Goal: Task Accomplishment & Management: Manage account settings

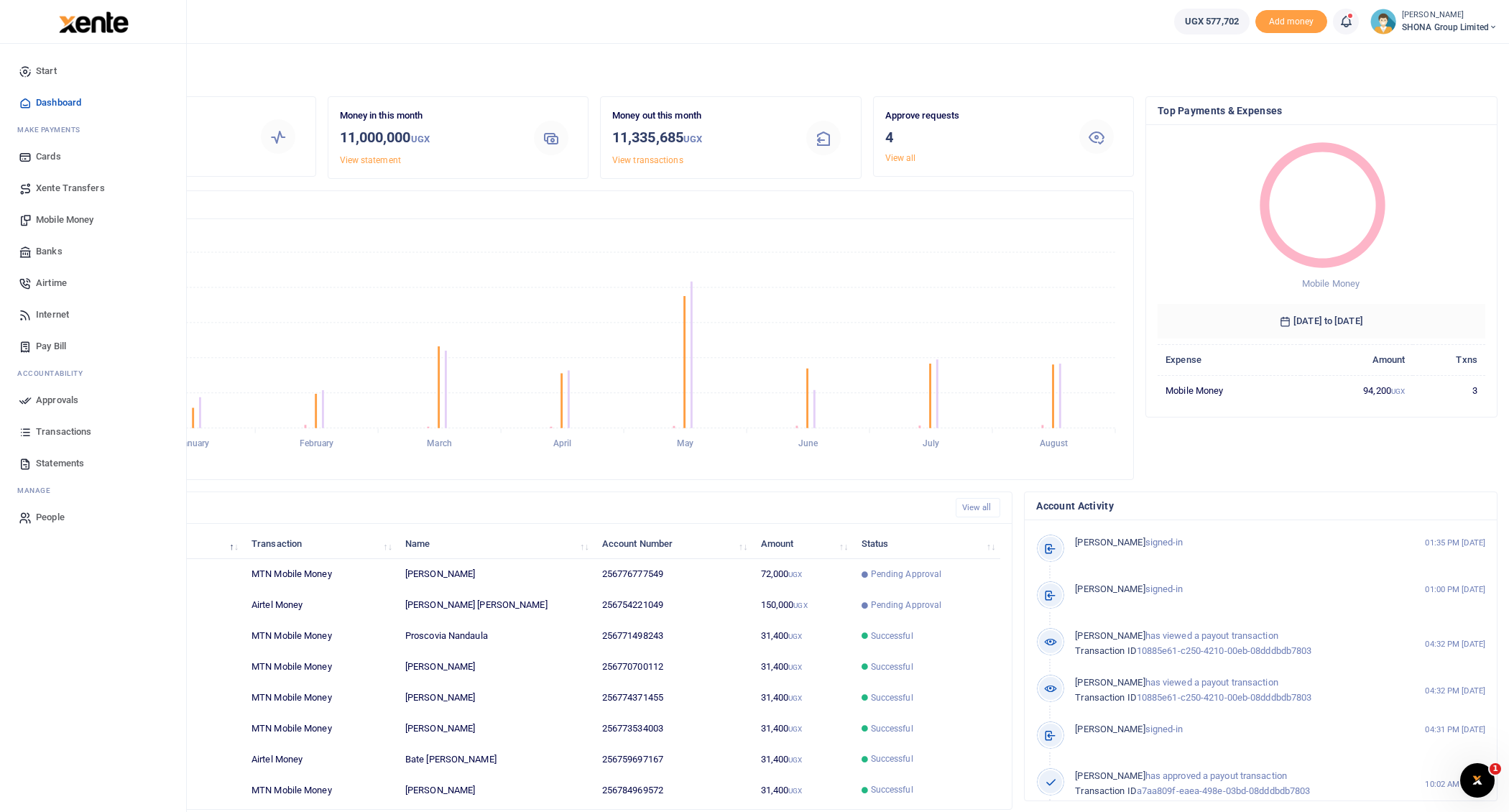
click at [57, 216] on span "Mobile Money" at bounding box center [64, 219] width 57 height 15
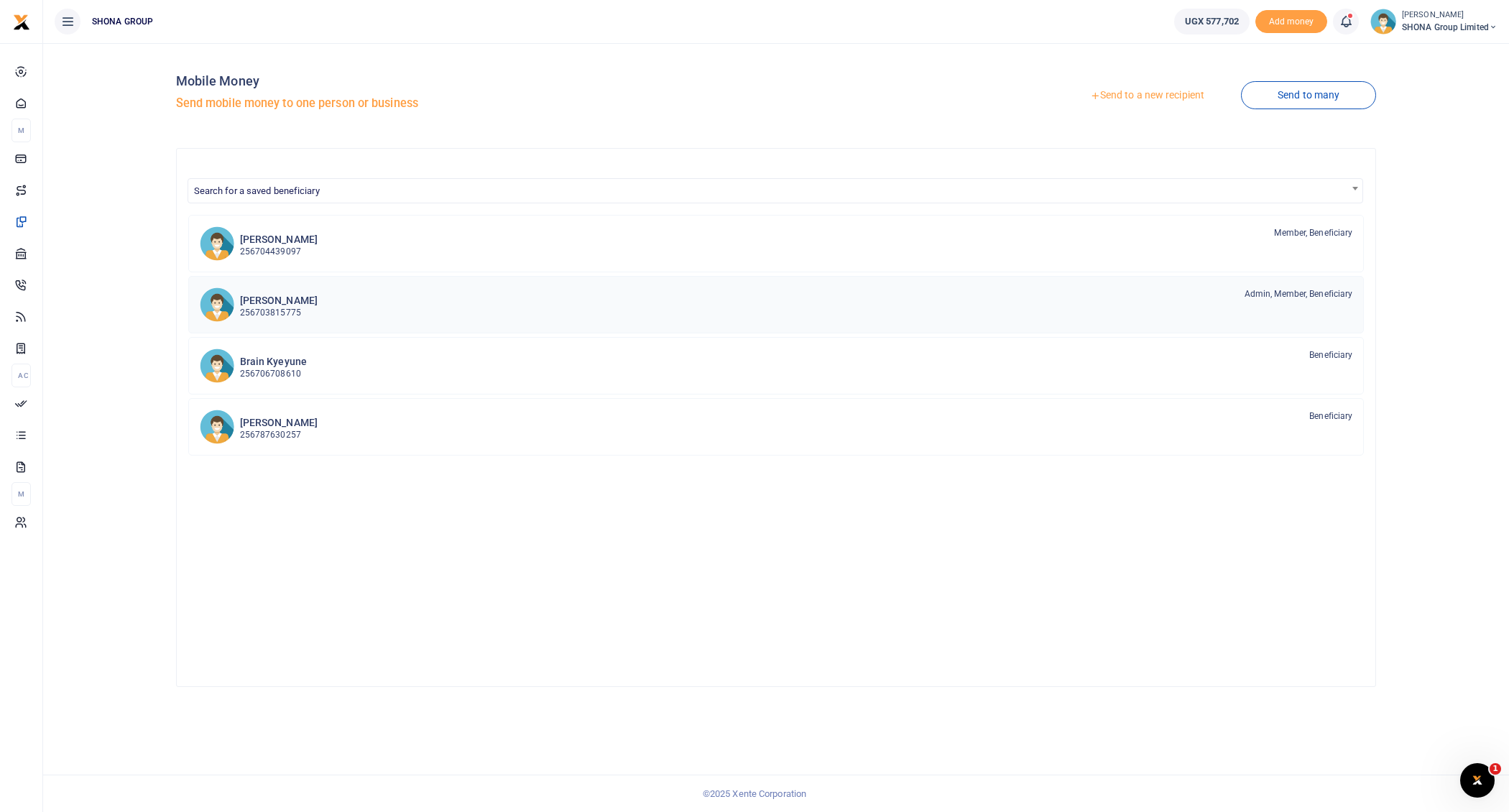
click at [300, 316] on p "256703815775" at bounding box center [279, 313] width 77 height 14
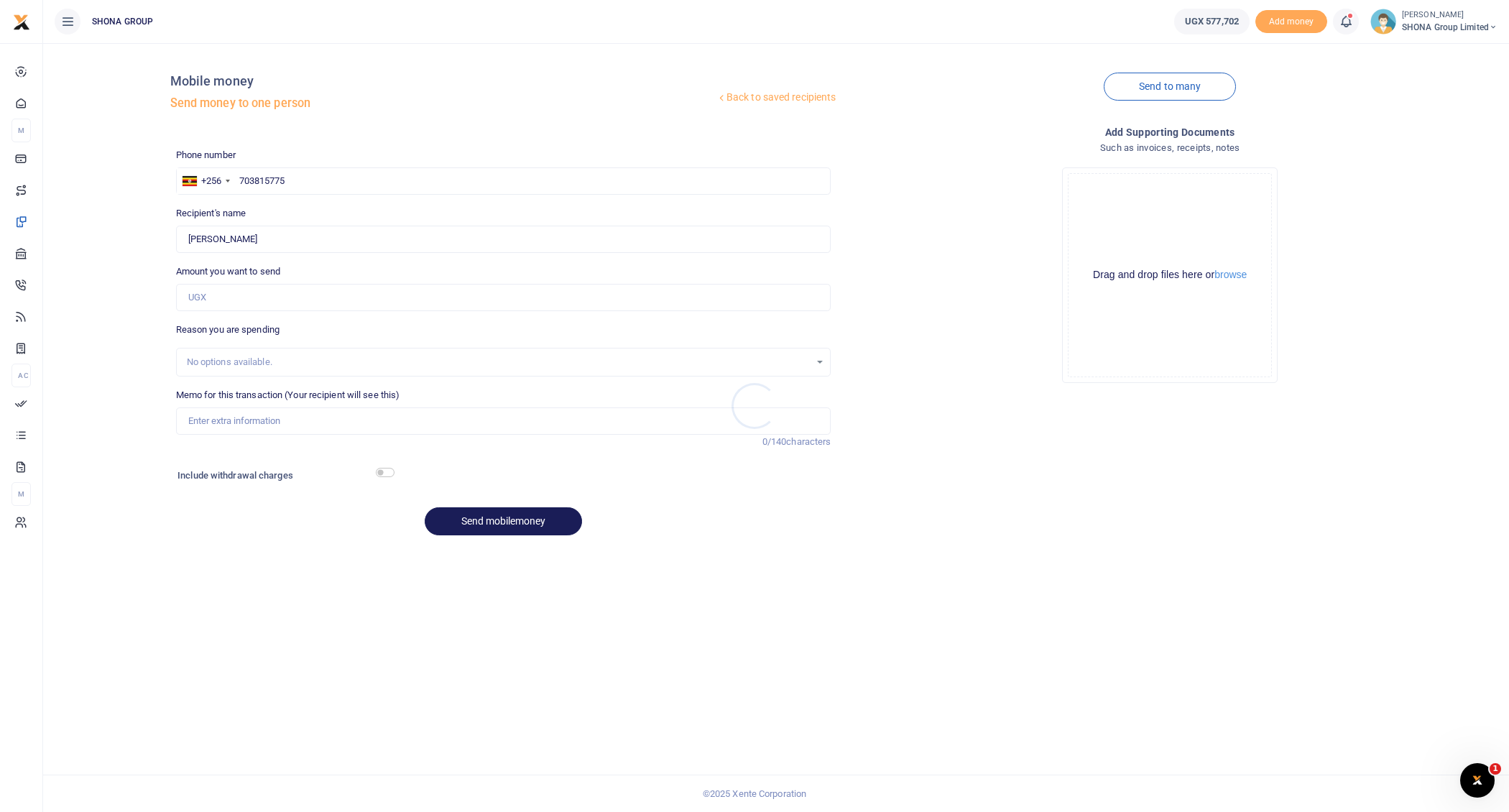
click at [306, 180] on div at bounding box center [754, 406] width 1509 height 812
click at [321, 182] on input "703815775" at bounding box center [503, 180] width 655 height 27
type input "789993578"
click at [312, 299] on input "Amount you want to send" at bounding box center [503, 297] width 655 height 27
type input "[PERSON_NAME]"
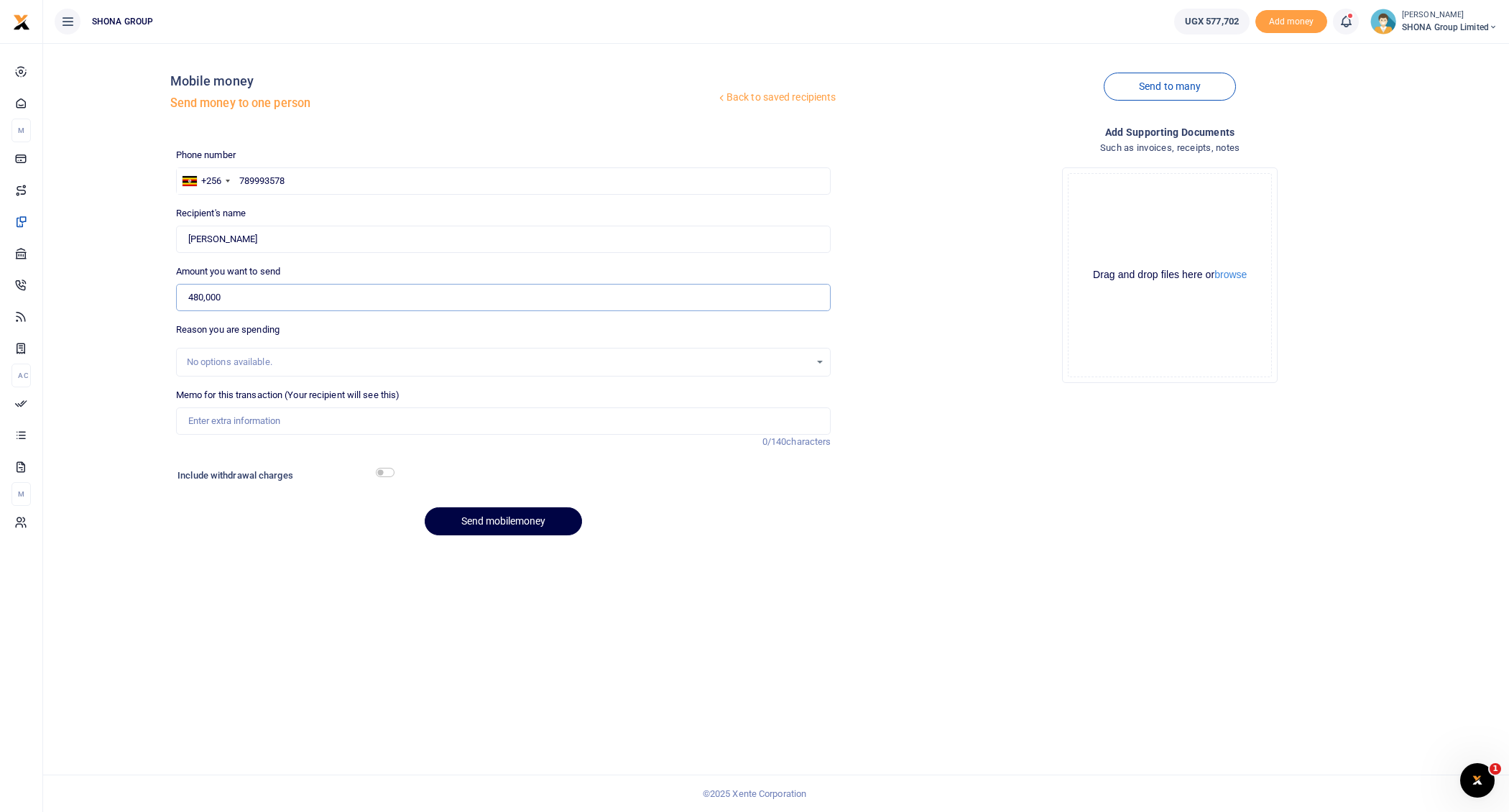
type input "480,000"
click at [241, 424] on input "Memo for this transaction (Your recipient will see this)" at bounding box center [503, 421] width 655 height 27
type input "Being accommodation fees for 4 nights in Gulu at Wellsprings and Hotel Limited …"
click at [507, 519] on button "Send mobilemoney" at bounding box center [502, 521] width 157 height 28
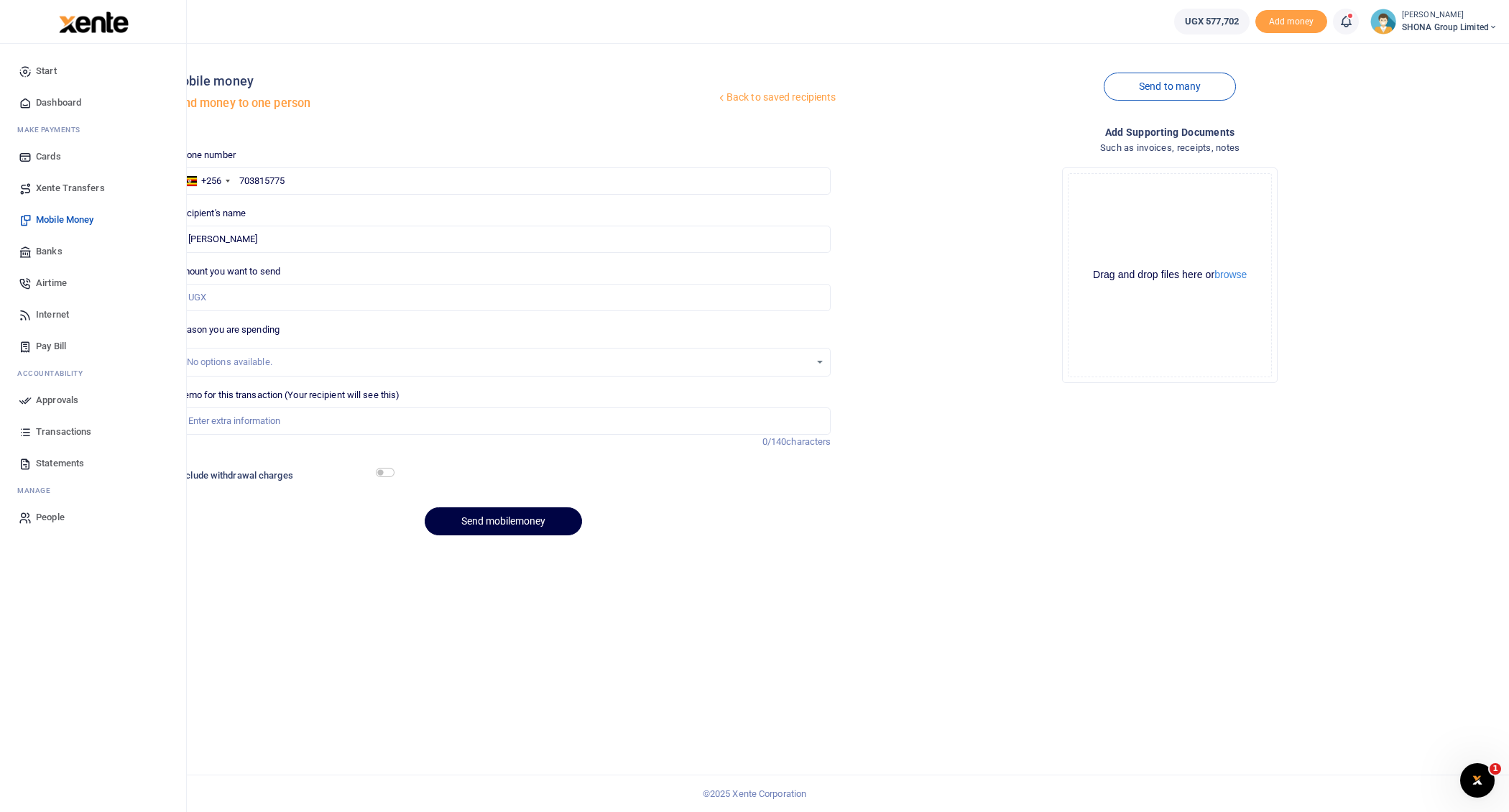
click at [52, 394] on span "Approvals" at bounding box center [56, 400] width 43 height 15
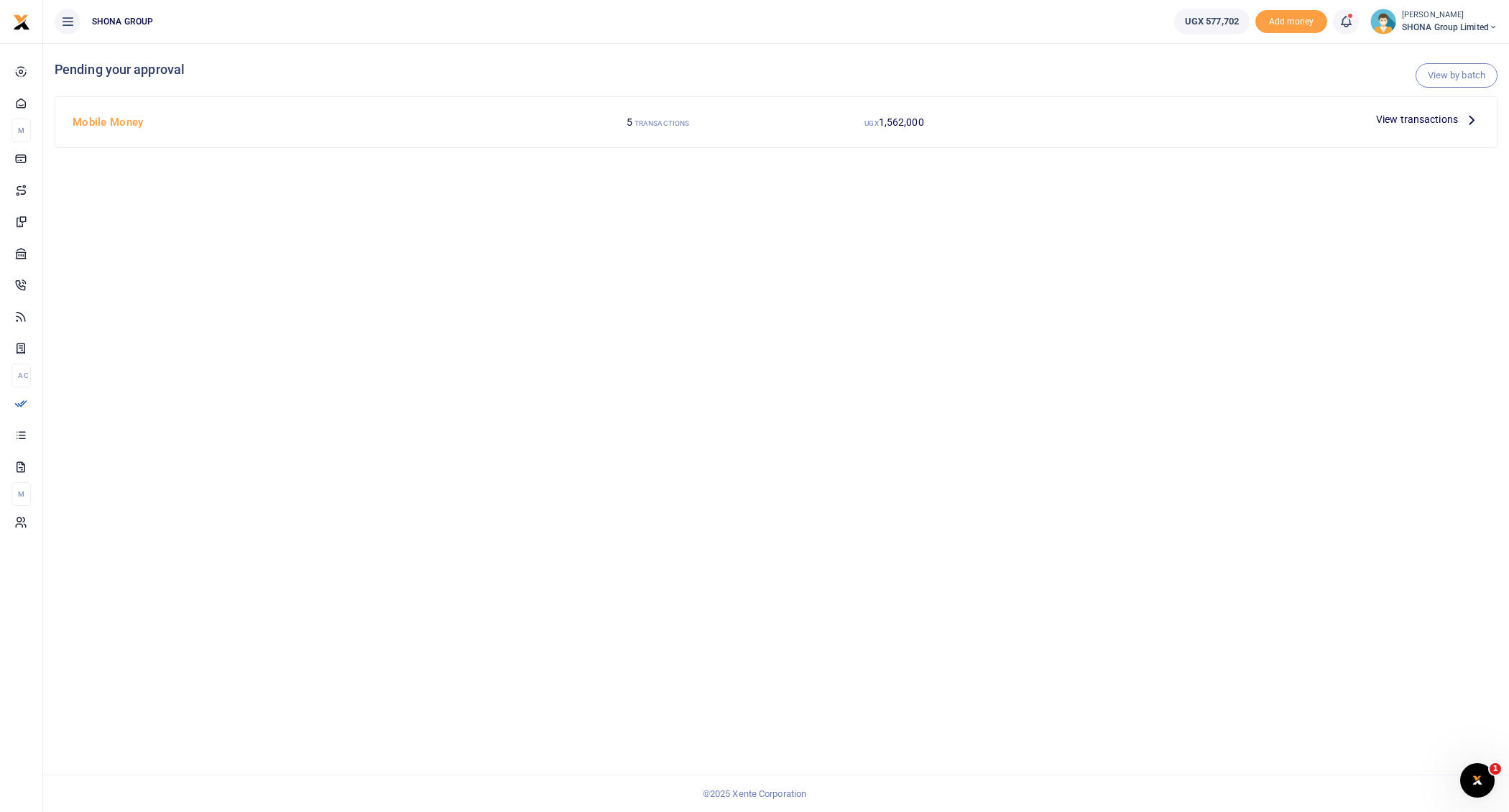
click at [1474, 115] on icon at bounding box center [1472, 119] width 16 height 16
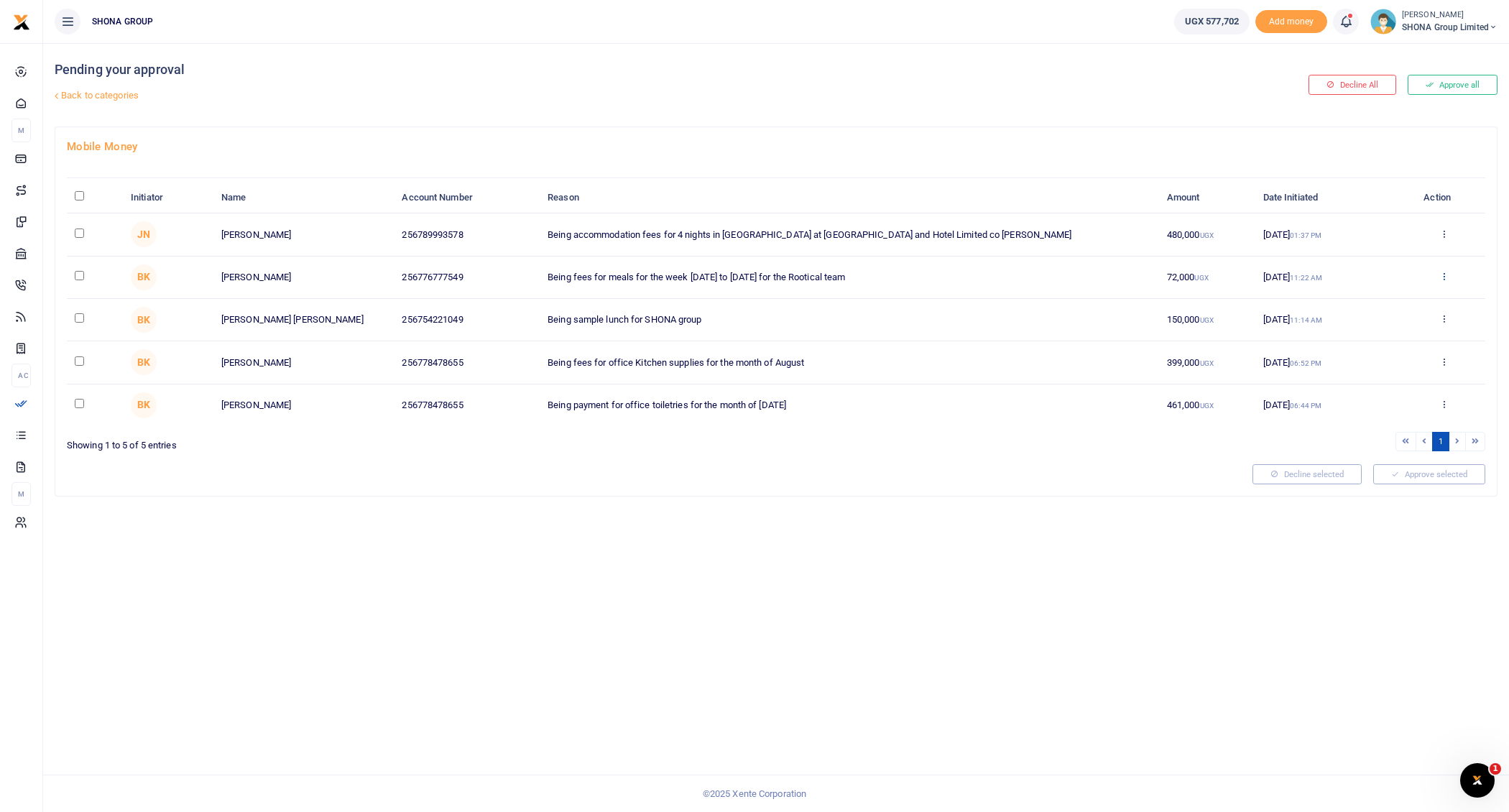
click at [1440, 273] on icon at bounding box center [1444, 276] width 10 height 10
click at [1367, 322] on link "Decline" at bounding box center [1391, 331] width 114 height 20
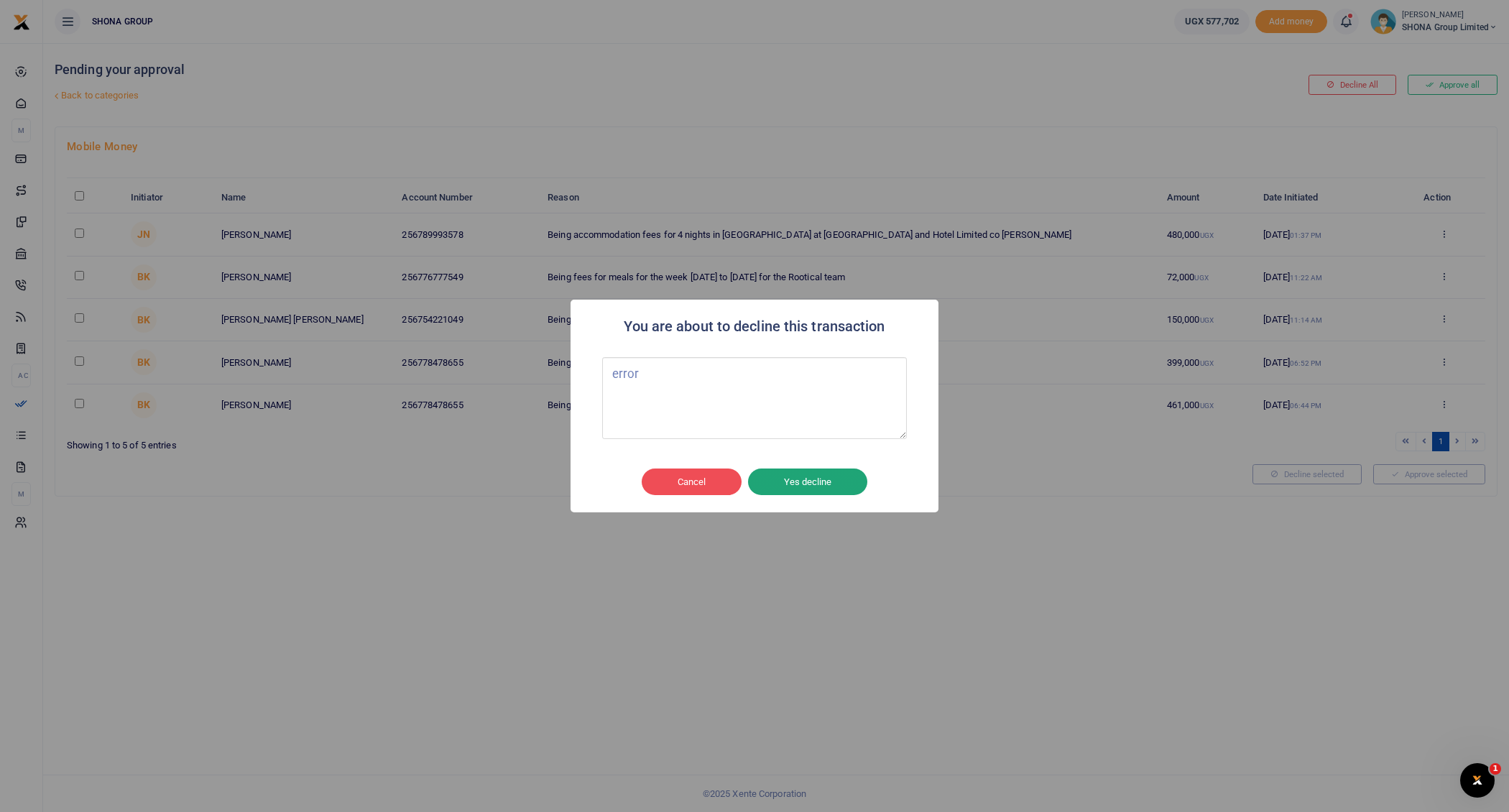
type textarea "error"
click at [816, 470] on button "Yes decline" at bounding box center [807, 481] width 119 height 27
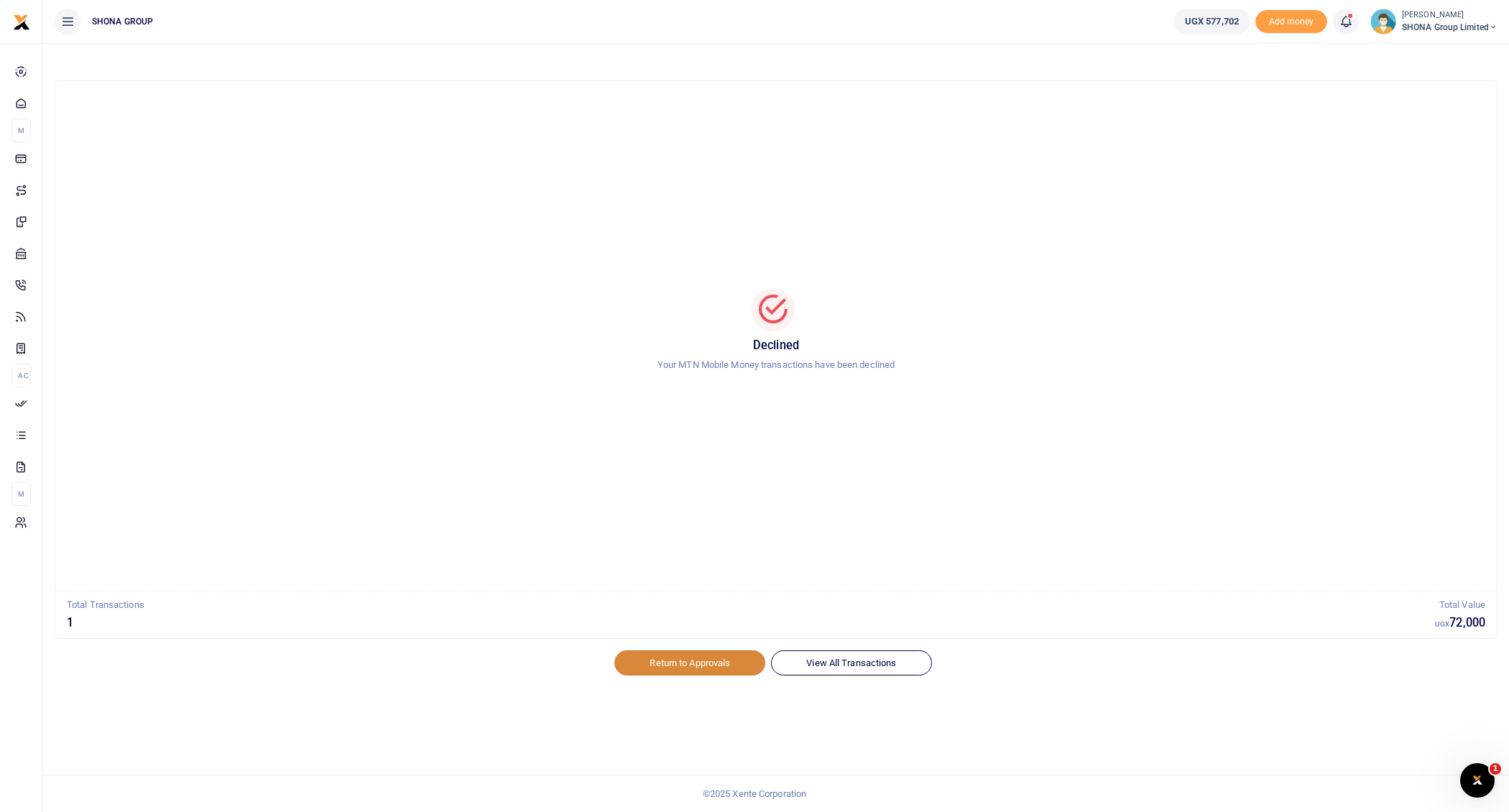
click at [720, 661] on link "Return to Approvals" at bounding box center [690, 662] width 151 height 24
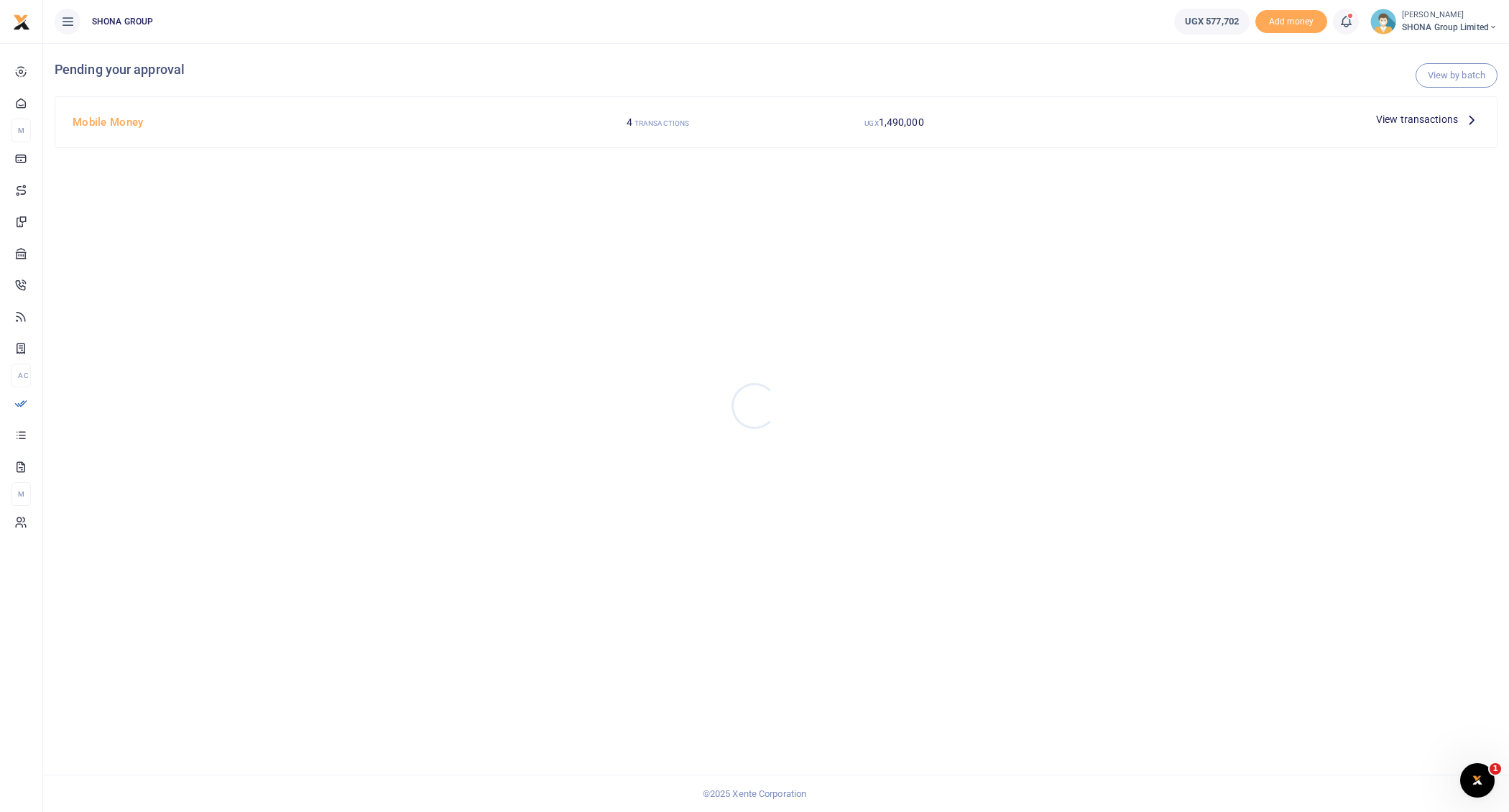
click at [1473, 115] on div at bounding box center [754, 406] width 1509 height 812
click at [1470, 121] on icon at bounding box center [1472, 119] width 16 height 16
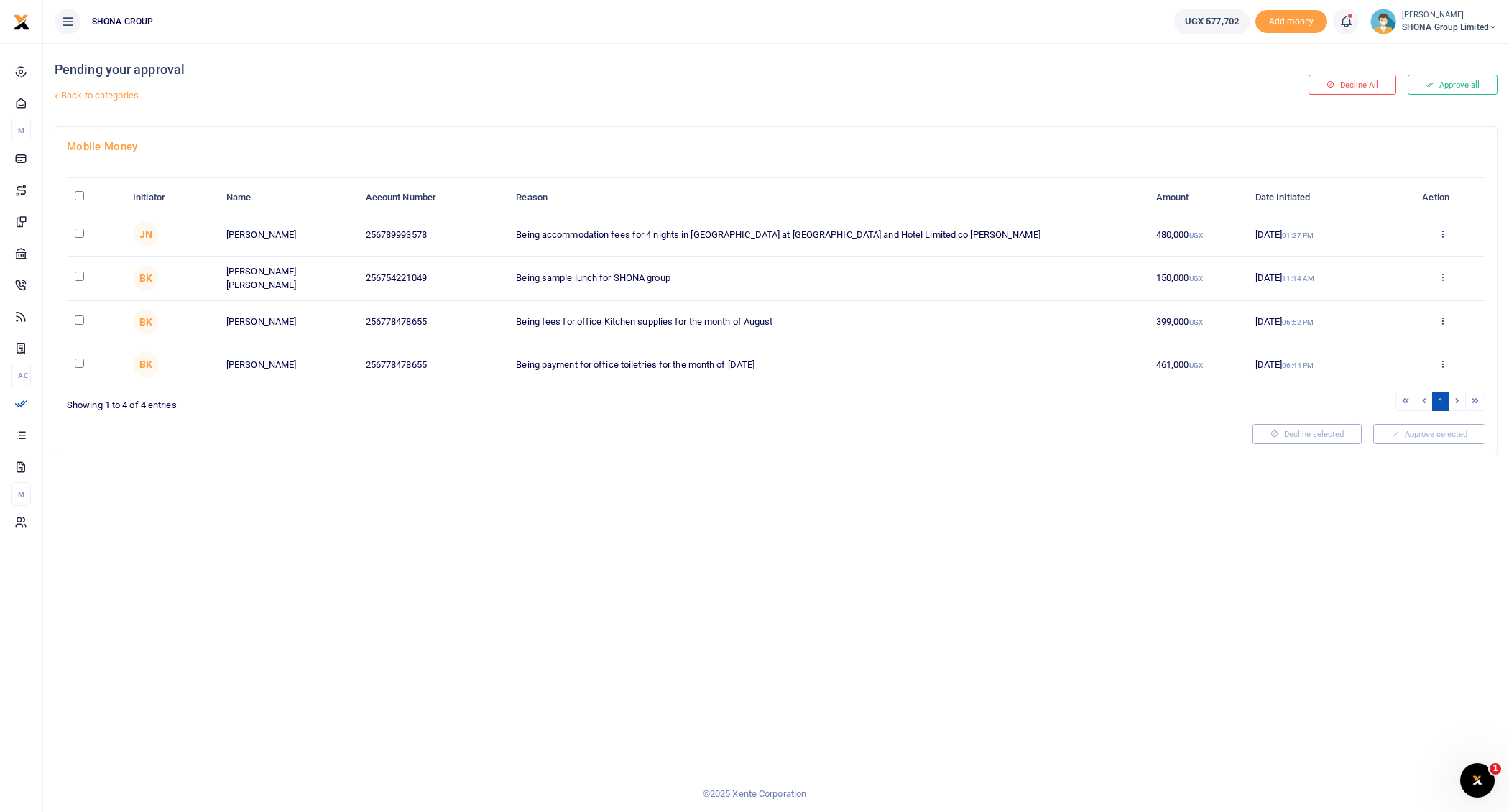
click at [1444, 229] on icon at bounding box center [1442, 233] width 10 height 10
click at [1374, 253] on link "Approve" at bounding box center [1389, 256] width 114 height 20
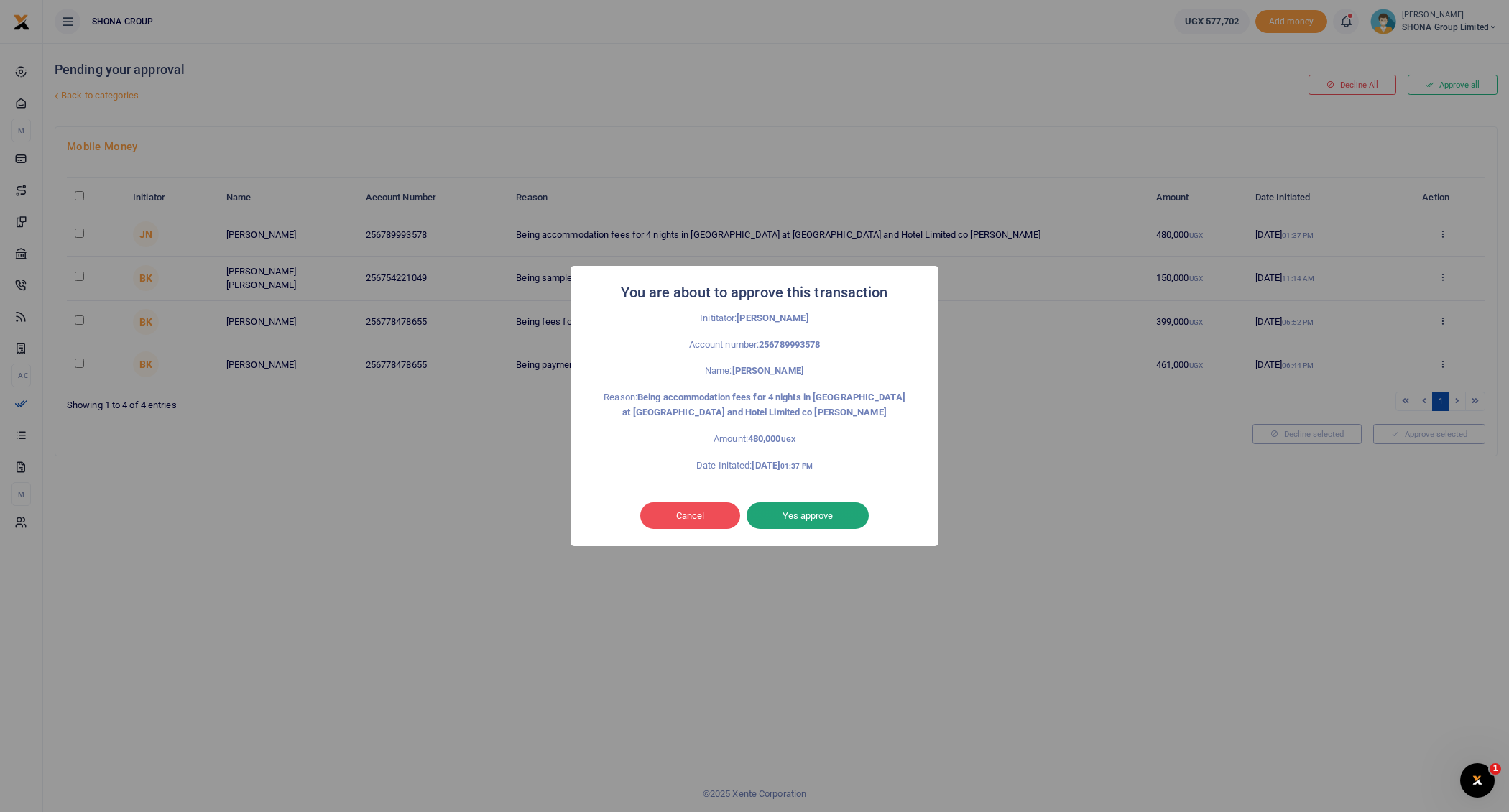
click at [813, 513] on button "Yes approve" at bounding box center [807, 515] width 122 height 27
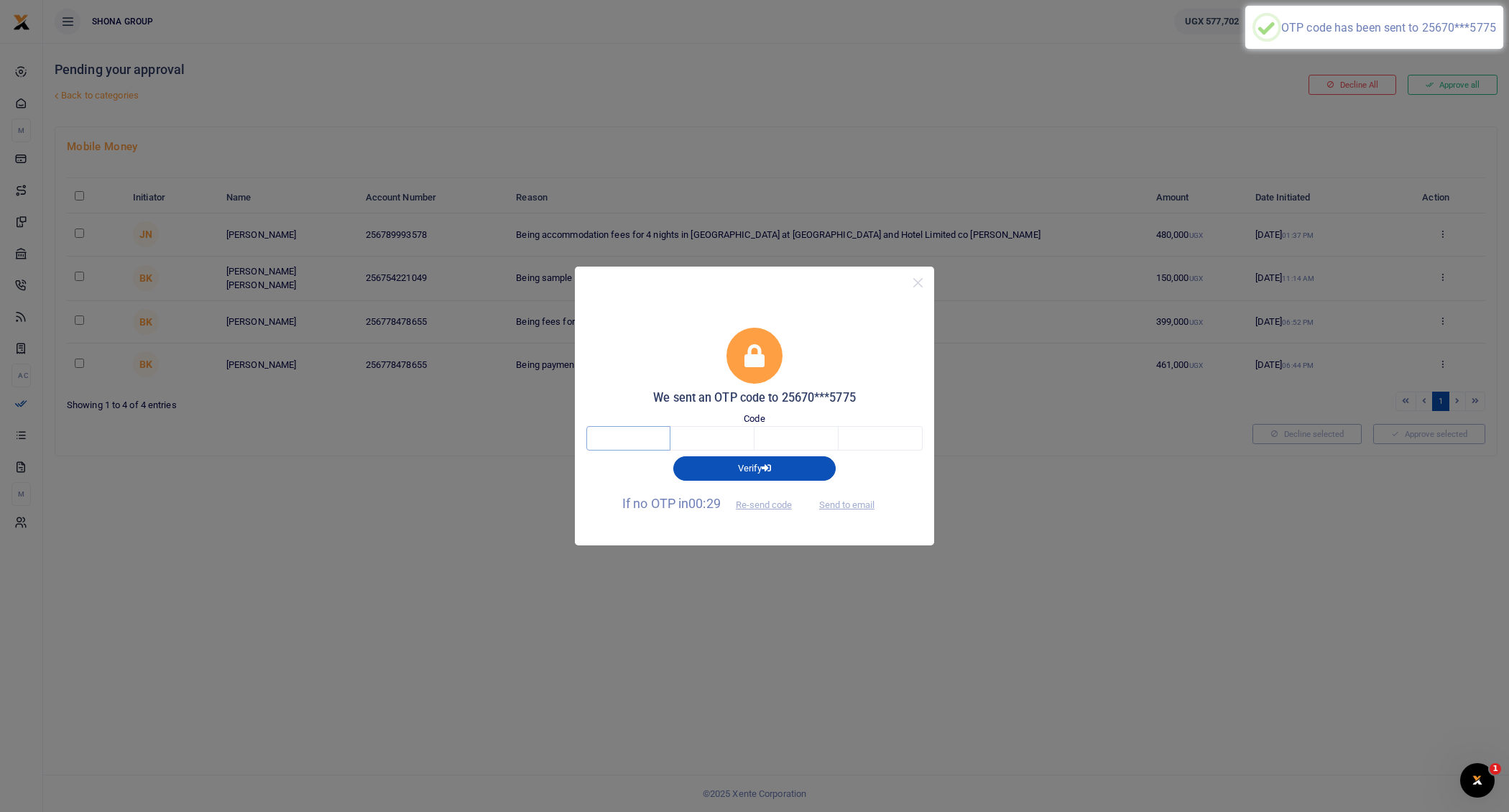
click at [629, 440] on input "text" at bounding box center [628, 438] width 84 height 24
type input "6"
type input "3"
type input "4"
type input "5"
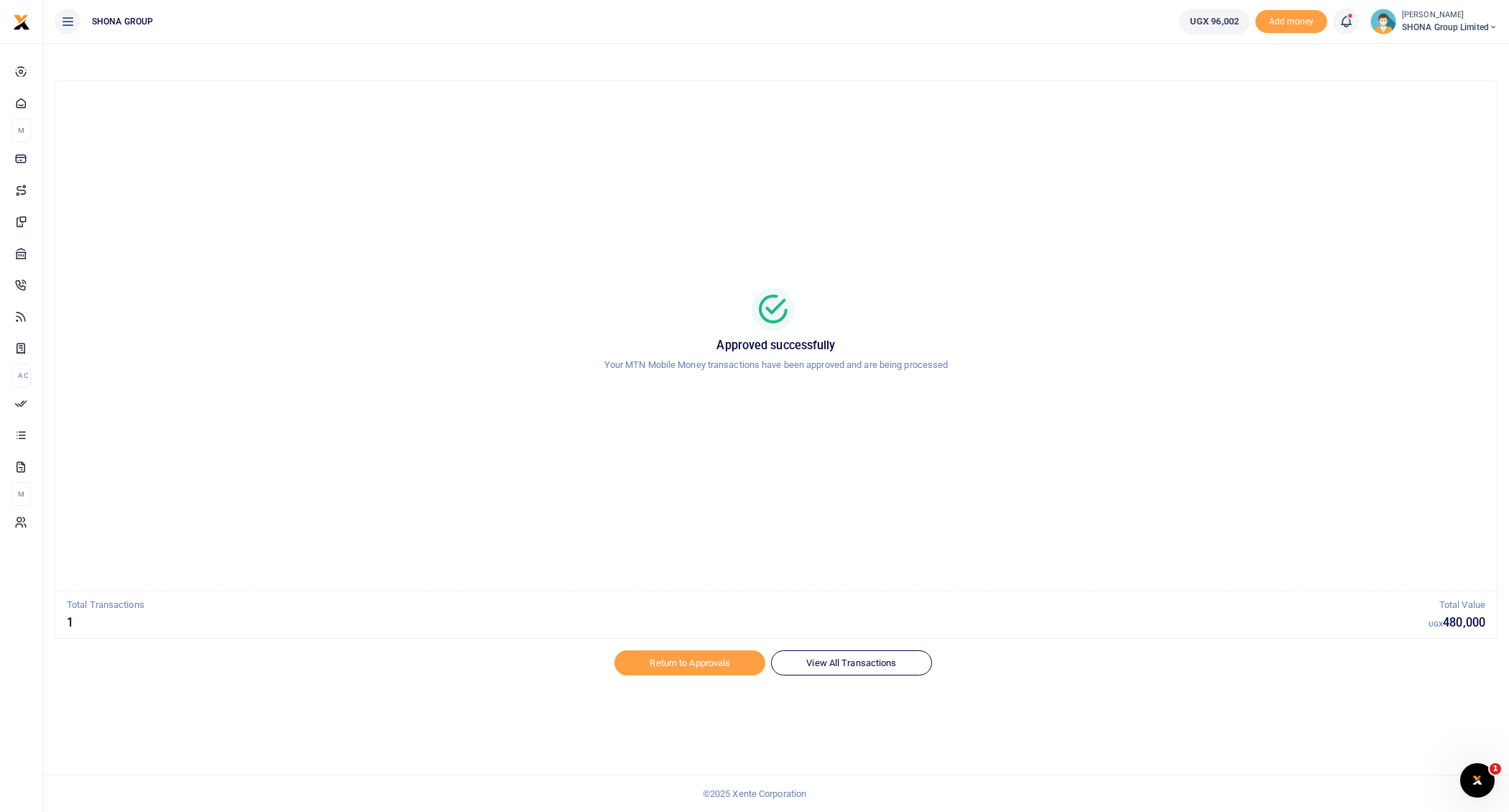
click at [1443, 19] on small "[PERSON_NAME]" at bounding box center [1450, 16] width 95 height 12
click at [1440, 44] on link "Switch accounts" at bounding box center [1442, 52] width 114 height 20
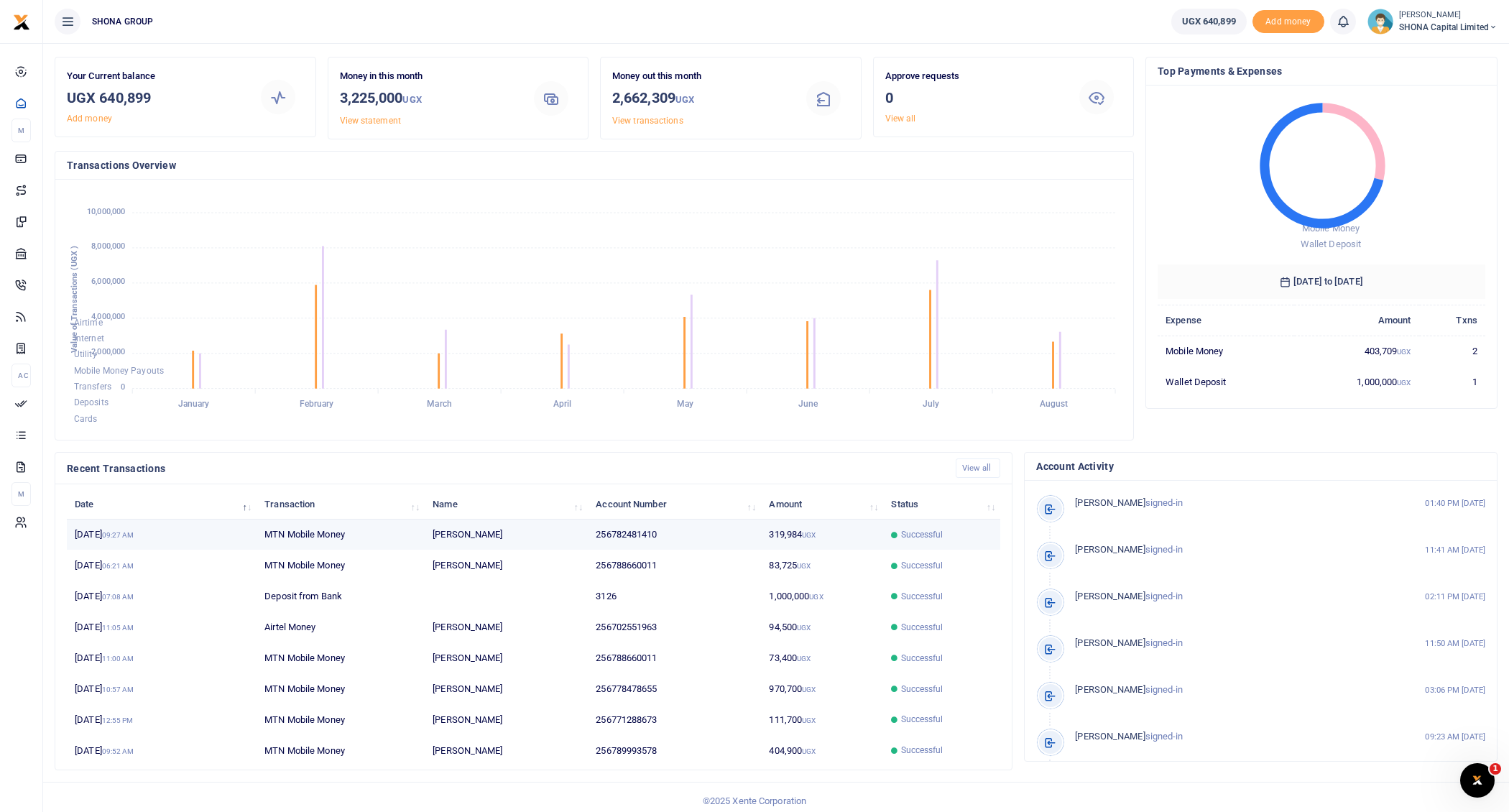
scroll to position [42, 0]
